Goal: Check status: Check status

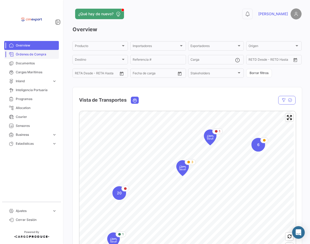
click at [43, 54] on span "Órdenes de Compra" at bounding box center [36, 54] width 41 height 5
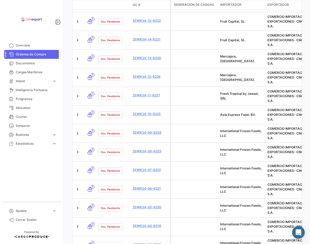
scroll to position [352, 0]
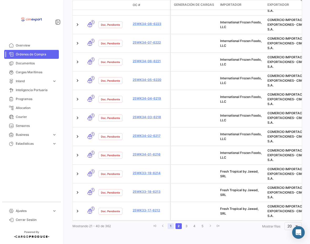
click at [169, 228] on link "1" at bounding box center [171, 226] width 6 height 6
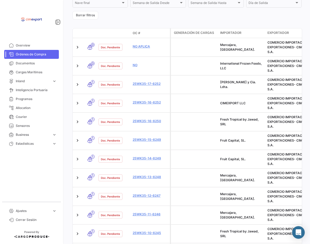
scroll to position [169, 0]
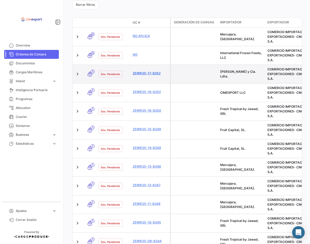
click at [142, 74] on link "25WK35-17-6252" at bounding box center [150, 73] width 35 height 5
